Goal: Transaction & Acquisition: Purchase product/service

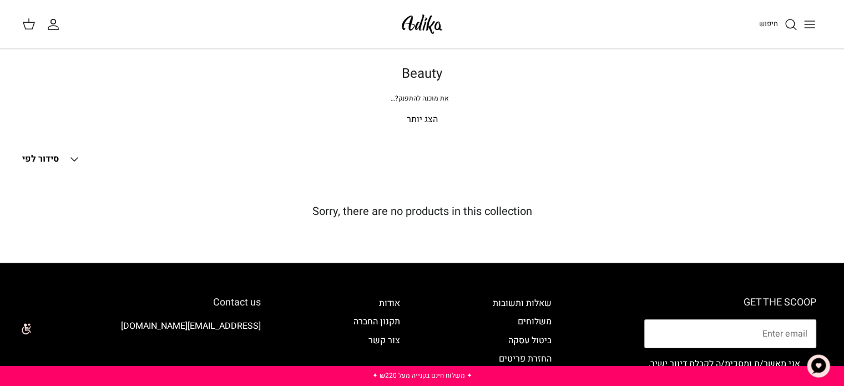
click at [429, 126] on p "הצג יותר" at bounding box center [422, 120] width 777 height 14
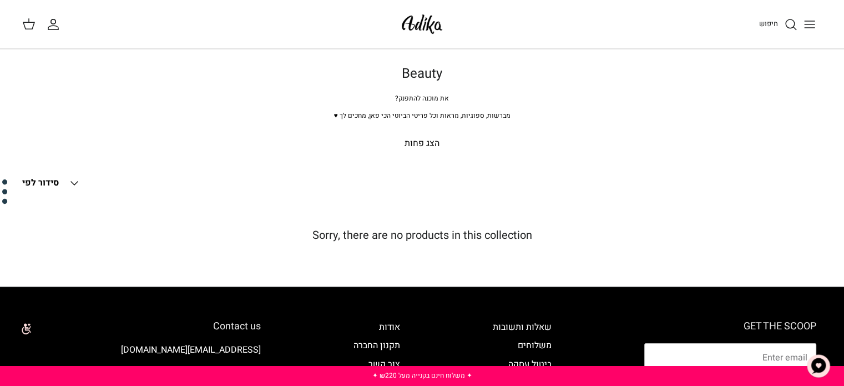
click at [802, 26] on button "Toggle menu" at bounding box center [810, 24] width 24 height 24
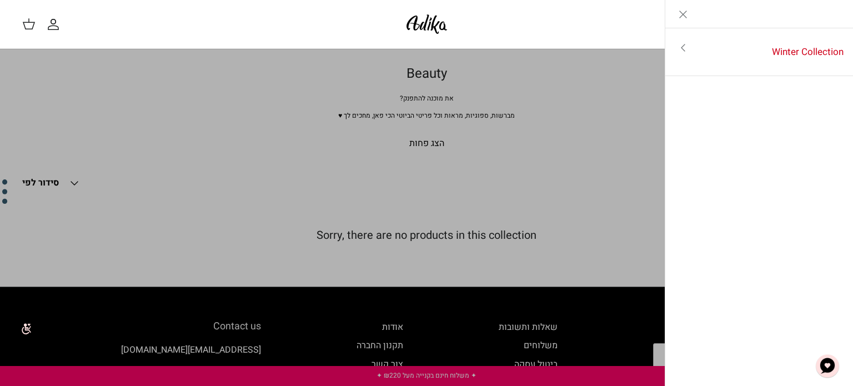
click at [566, 92] on link "Toggle menu" at bounding box center [426, 193] width 853 height 386
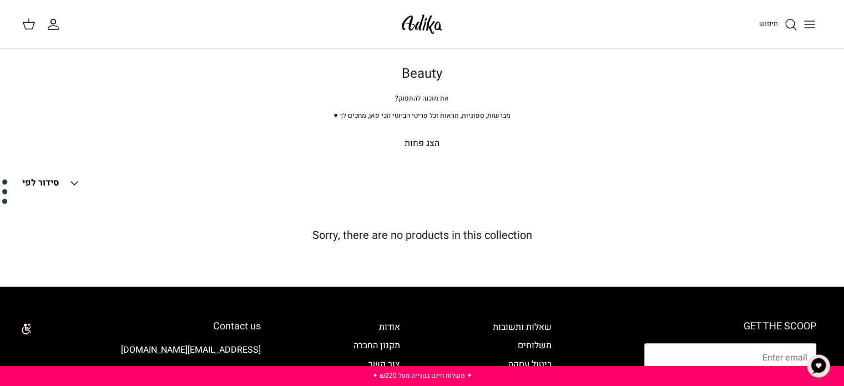
click at [789, 22] on icon "חיפוש" at bounding box center [790, 24] width 13 height 13
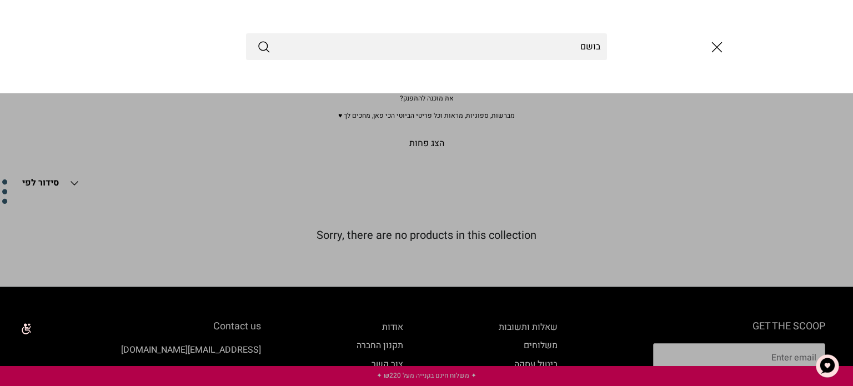
type input "בושם"
click at [257, 39] on button "Submit" at bounding box center [263, 46] width 13 height 14
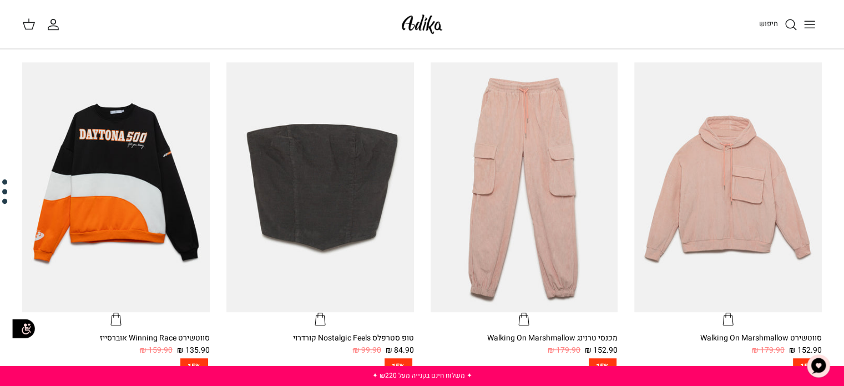
scroll to position [962, 0]
